Goal: Obtain resource: Obtain resource

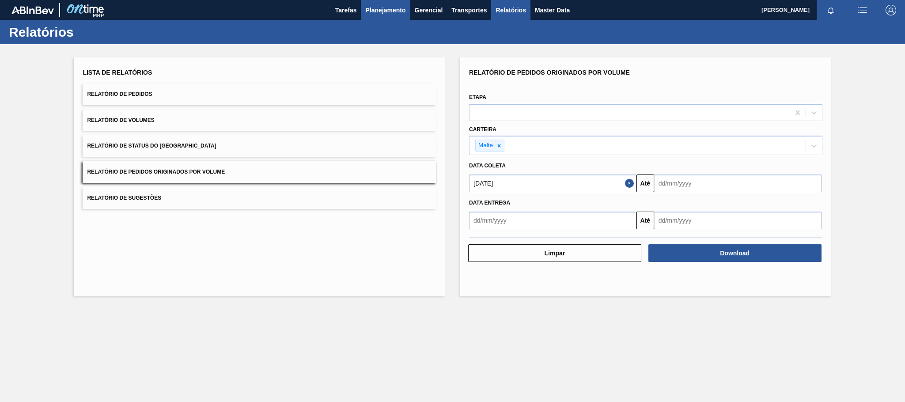
click at [386, 12] on span "Planejamento" at bounding box center [385, 10] width 40 height 11
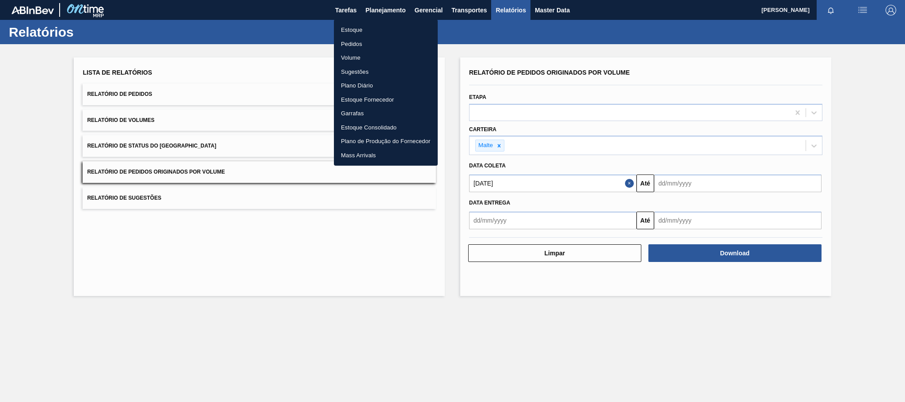
click at [352, 31] on li "Estoque" at bounding box center [386, 30] width 104 height 14
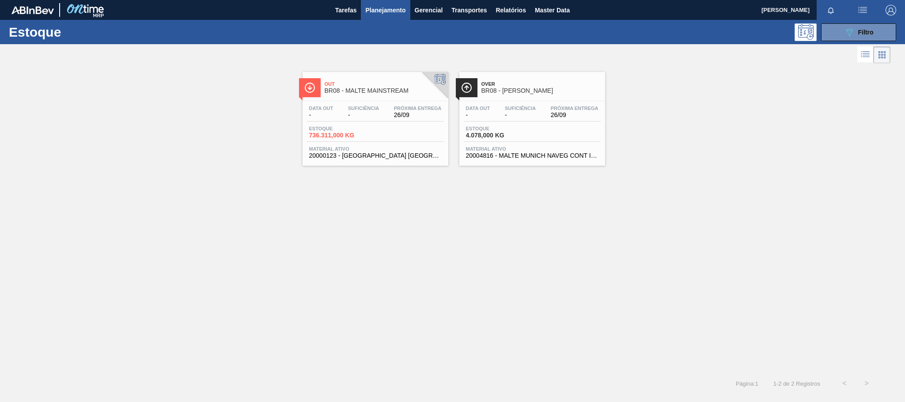
click at [398, 92] on span "BR08 - MALTE MAINSTREAM" at bounding box center [384, 90] width 119 height 7
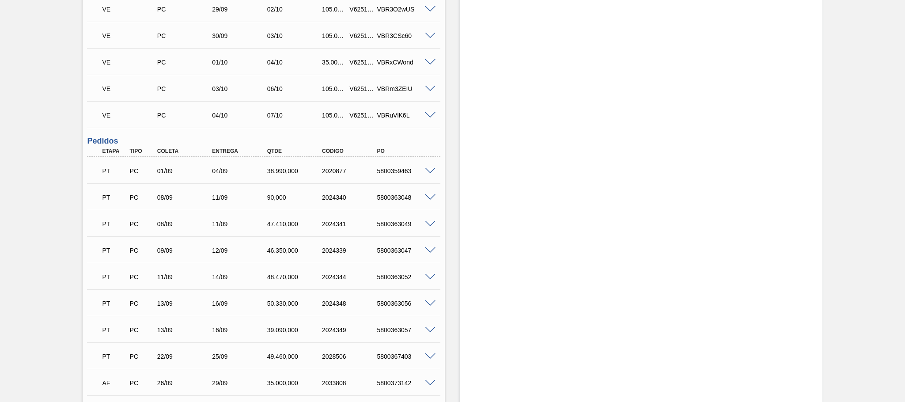
scroll to position [331, 0]
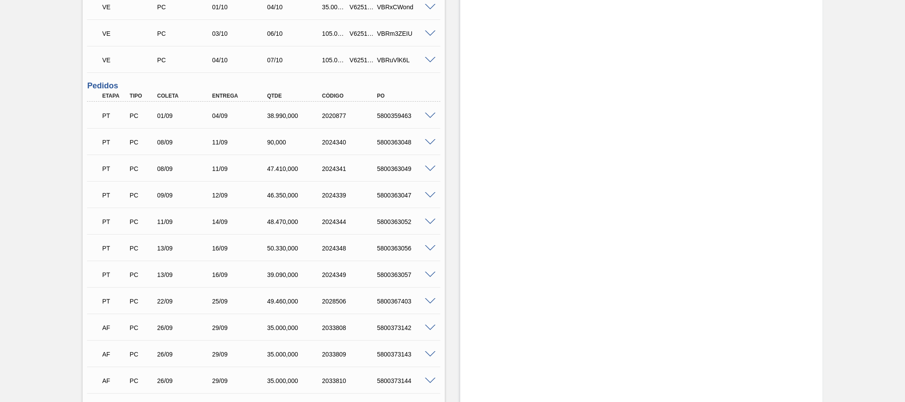
click at [427, 113] on span at bounding box center [430, 116] width 11 height 7
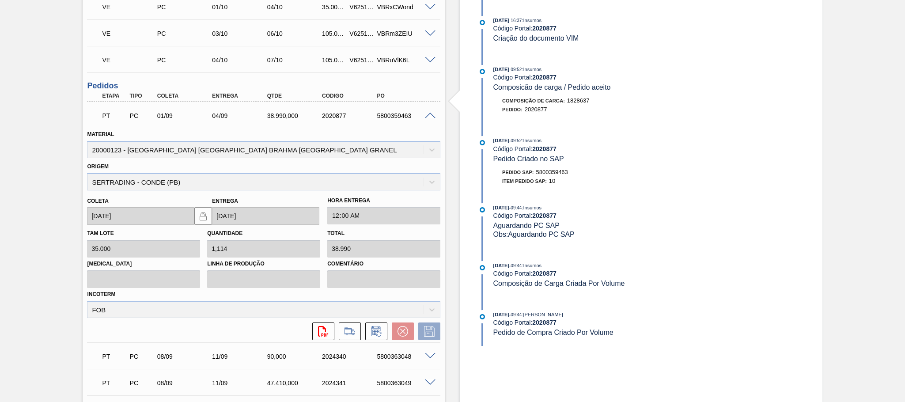
click at [427, 113] on span at bounding box center [430, 116] width 11 height 7
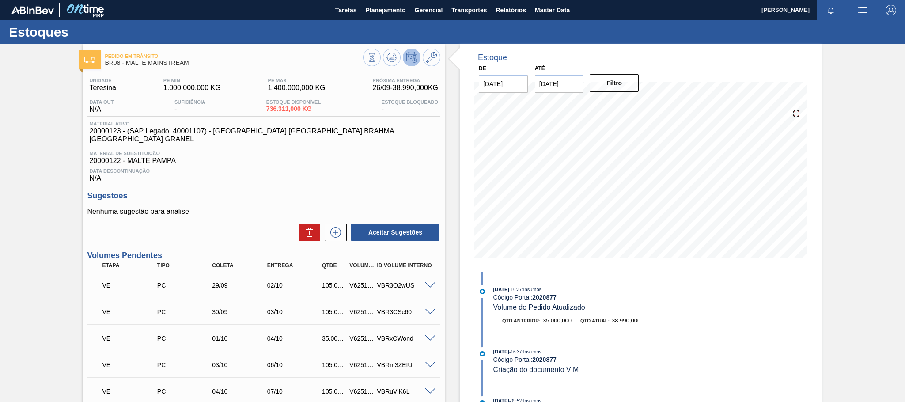
scroll to position [110, 0]
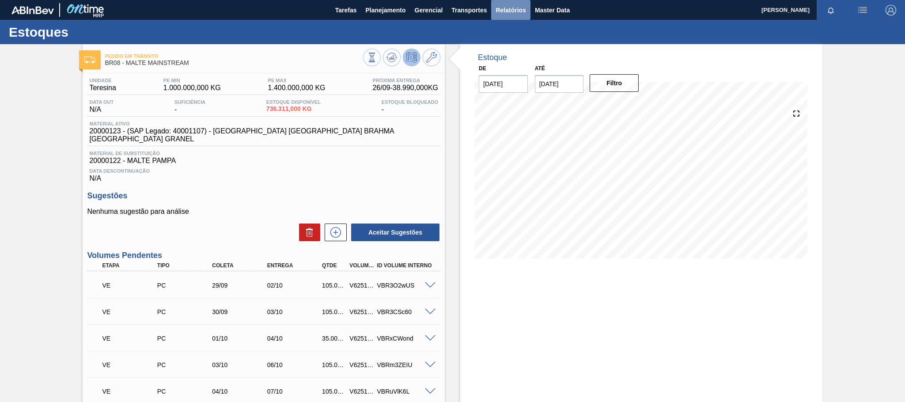
click at [501, 10] on span "Relatórios" at bounding box center [511, 10] width 30 height 11
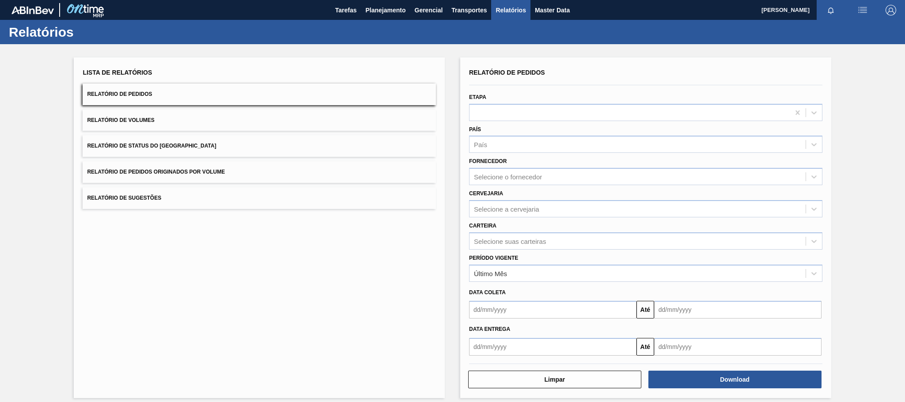
click at [222, 174] on span "Relatório de Pedidos Originados por Volume" at bounding box center [156, 172] width 138 height 6
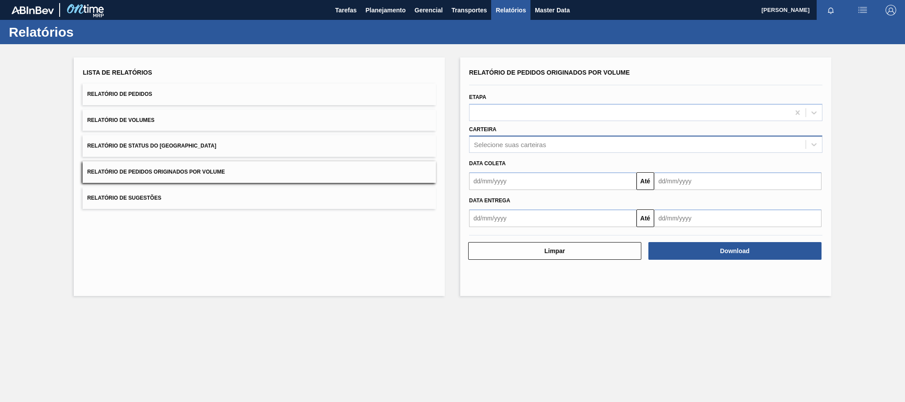
click at [497, 142] on div "Selecione suas carteiras" at bounding box center [510, 145] width 72 height 8
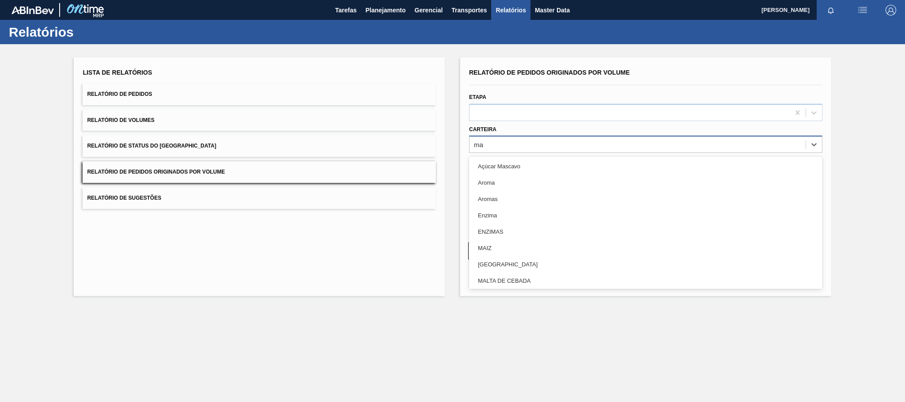
type input "mal"
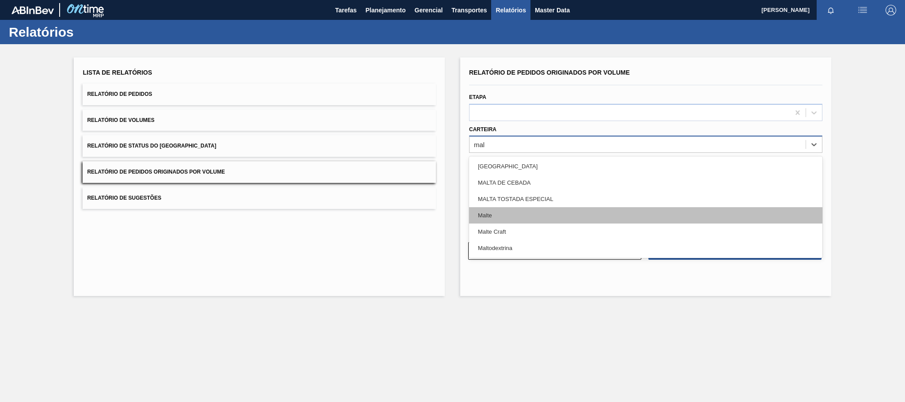
click at [493, 213] on div "Malte" at bounding box center [645, 215] width 353 height 16
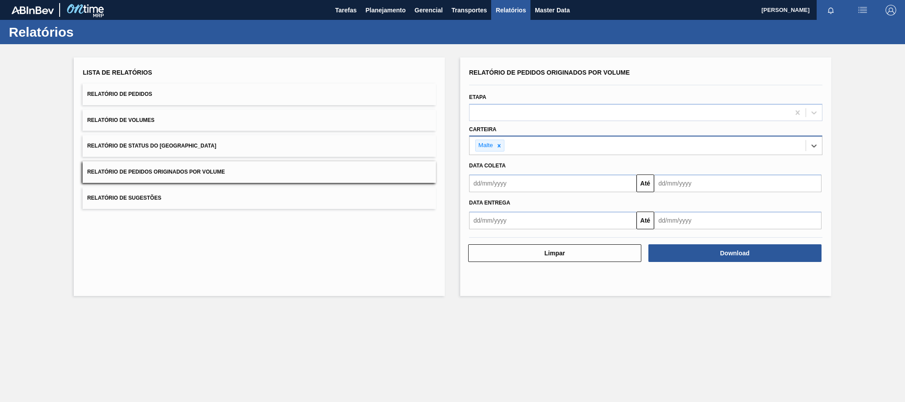
click at [502, 183] on input "text" at bounding box center [552, 183] width 167 height 18
type input "01/01/2025"
click at [525, 235] on div "1" at bounding box center [522, 233] width 12 height 12
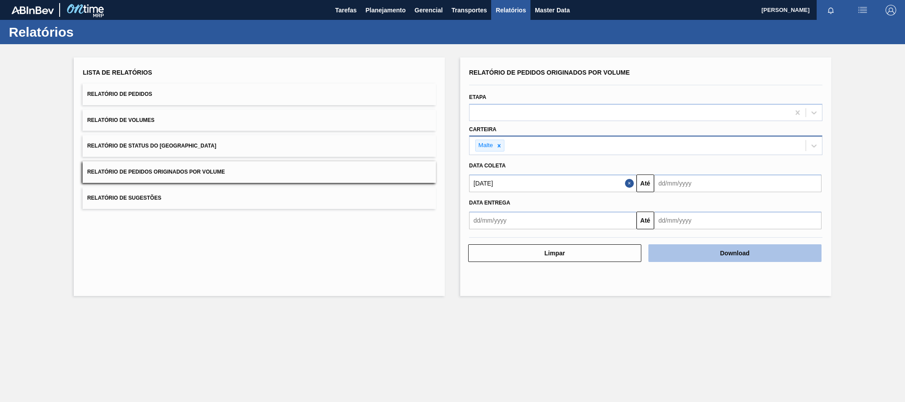
click at [692, 256] on button "Download" at bounding box center [734, 253] width 173 height 18
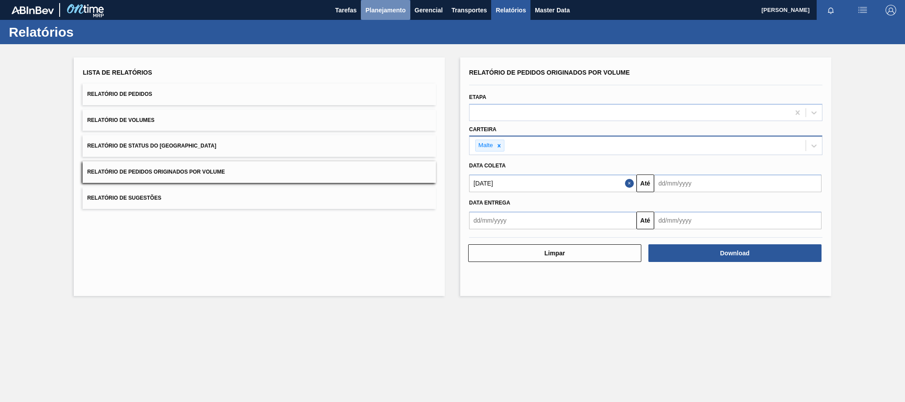
click at [369, 8] on span "Planejamento" at bounding box center [385, 10] width 40 height 11
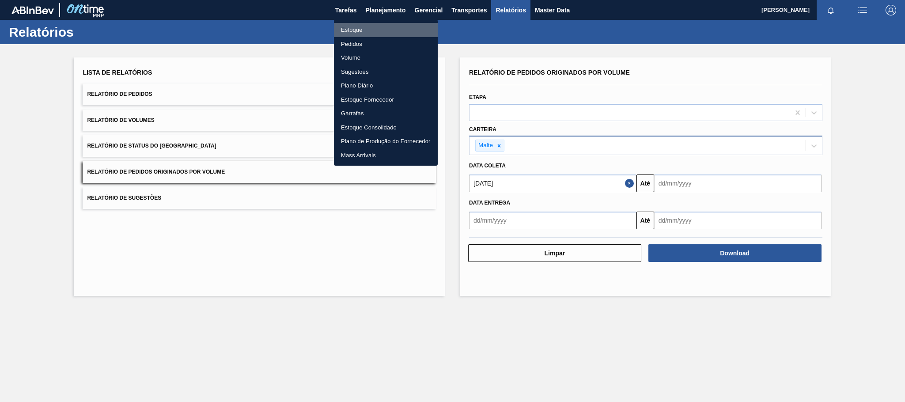
click at [350, 30] on li "Estoque" at bounding box center [386, 30] width 104 height 14
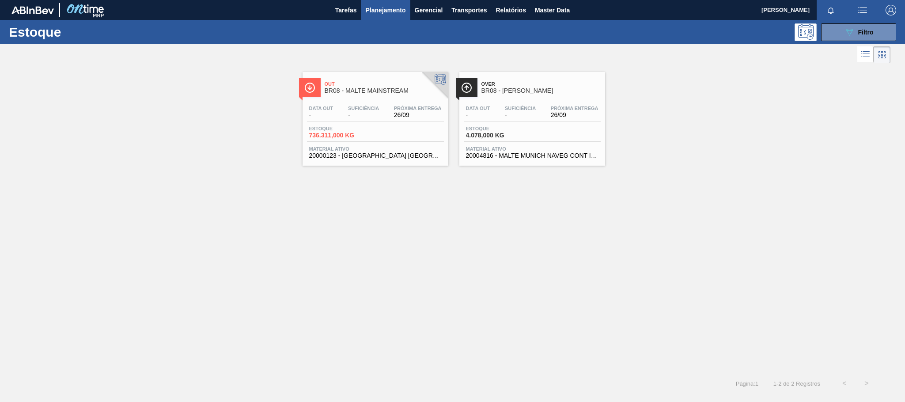
click at [367, 91] on span "BR08 - MALTE MAINSTREAM" at bounding box center [384, 90] width 119 height 7
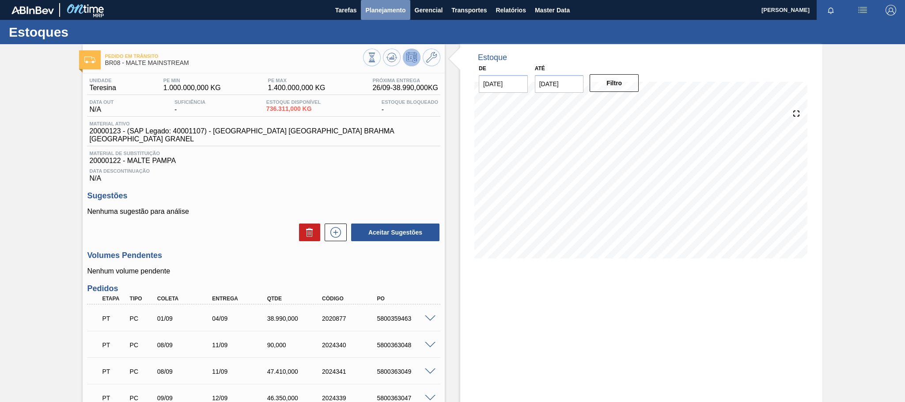
click at [382, 3] on button "Planejamento" at bounding box center [385, 10] width 49 height 20
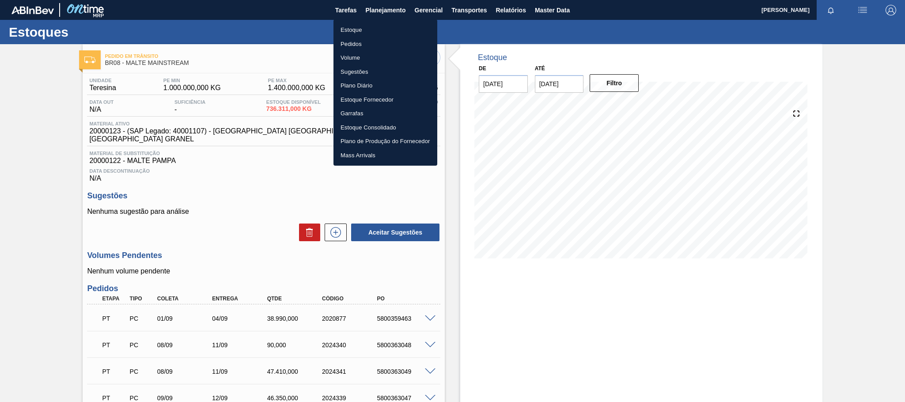
click at [346, 29] on li "Estoque" at bounding box center [386, 30] width 104 height 14
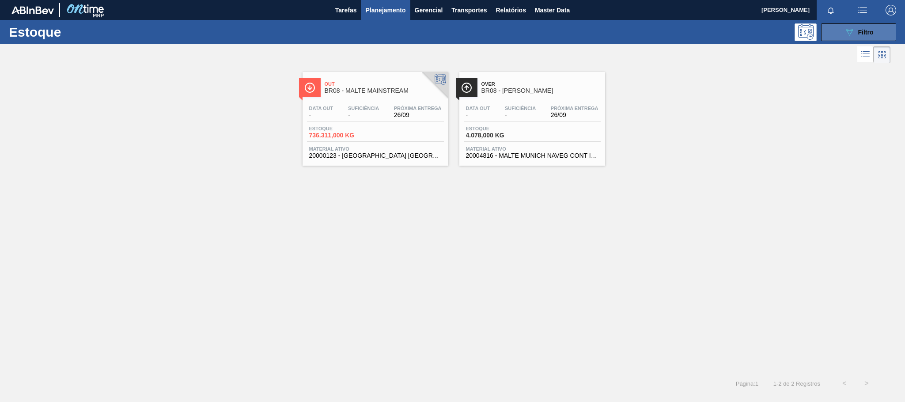
click at [861, 32] on span "Filtro" at bounding box center [865, 32] width 15 height 7
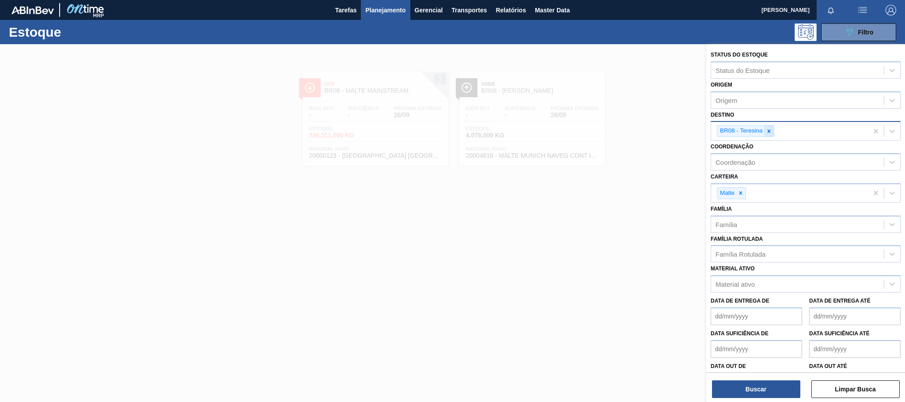
click at [767, 132] on icon at bounding box center [769, 131] width 6 height 6
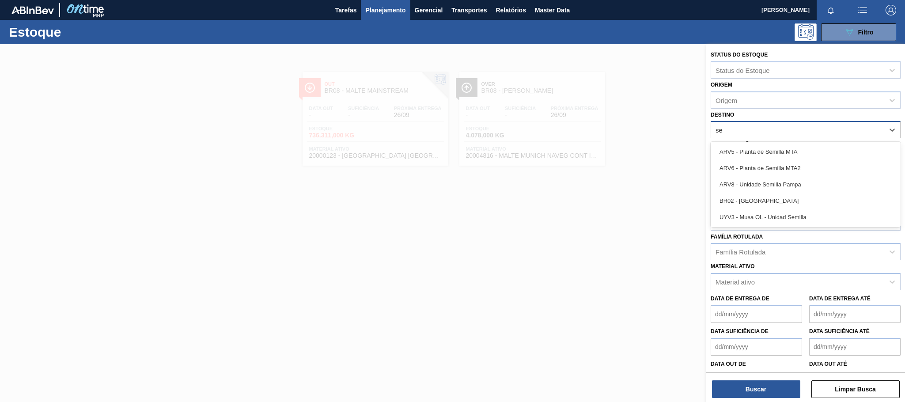
type input "s"
type input "são"
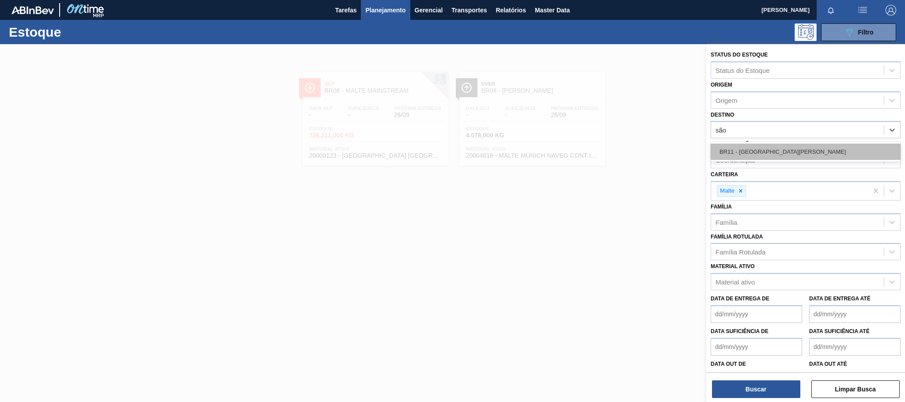
click at [739, 150] on div "BR11 - São Luís" at bounding box center [806, 152] width 190 height 16
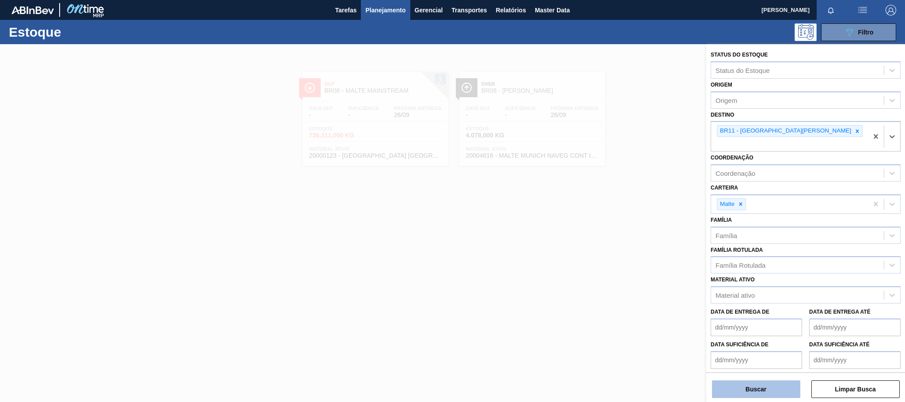
click at [766, 388] on button "Buscar" at bounding box center [756, 389] width 88 height 18
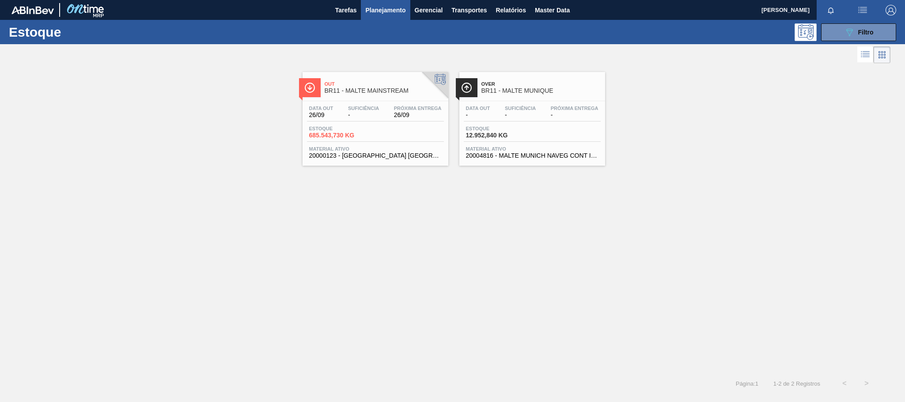
click at [375, 87] on div "Out BR11 - MALTE MAINSTREAM" at bounding box center [384, 88] width 119 height 20
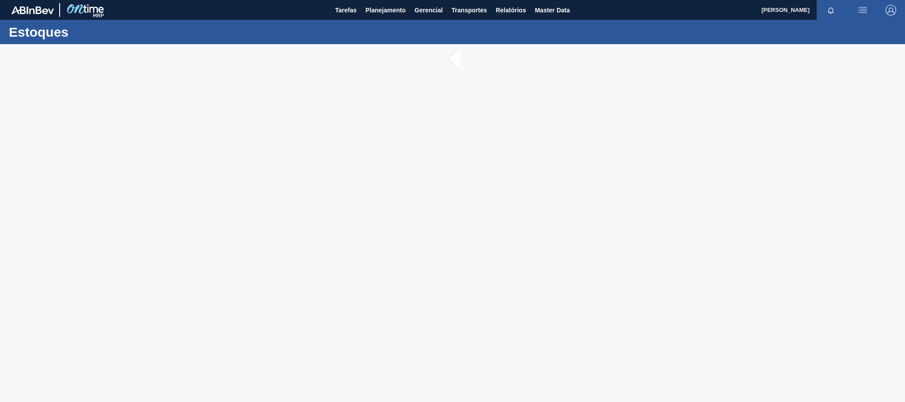
click at [553, 153] on div at bounding box center [452, 223] width 905 height 358
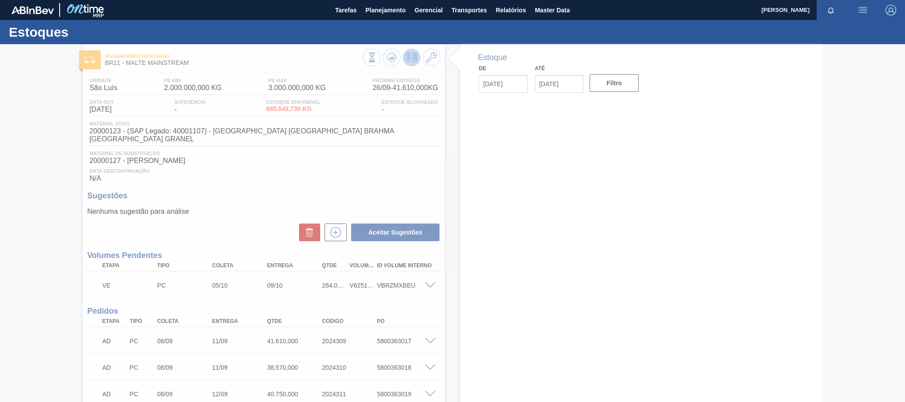
type input "[DATE]"
